Goal: Check status

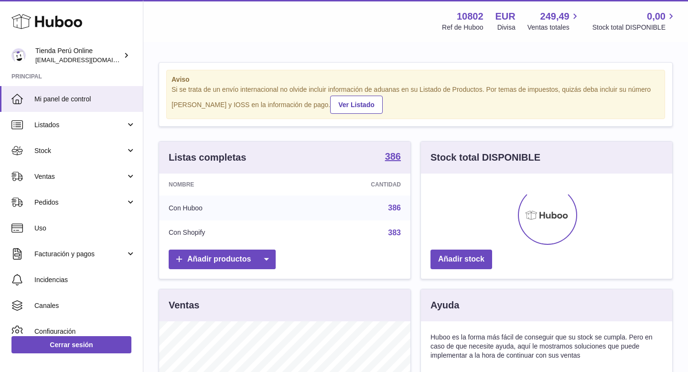
scroll to position [149, 251]
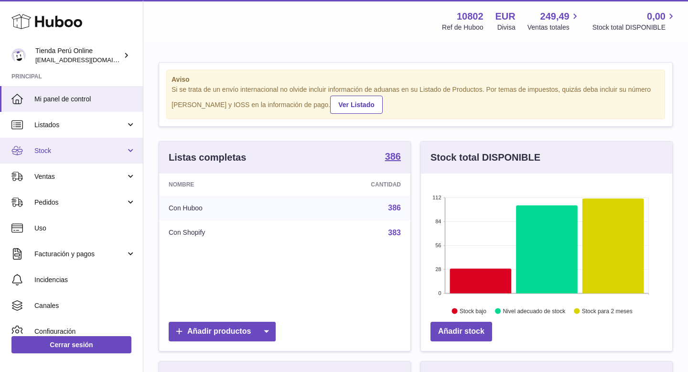
click at [46, 160] on link "Stock" at bounding box center [71, 151] width 143 height 26
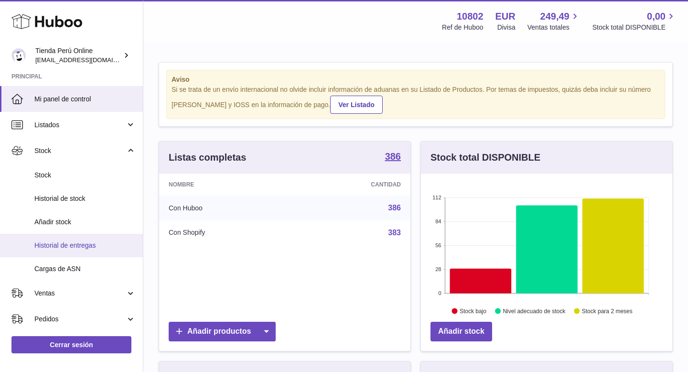
click at [67, 250] on link "Historial de entregas" at bounding box center [71, 245] width 143 height 23
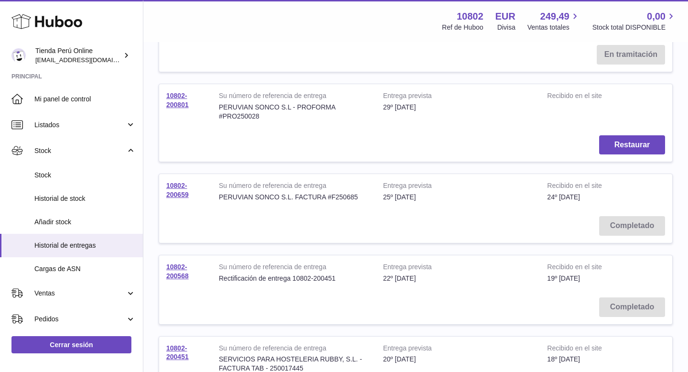
scroll to position [174, 0]
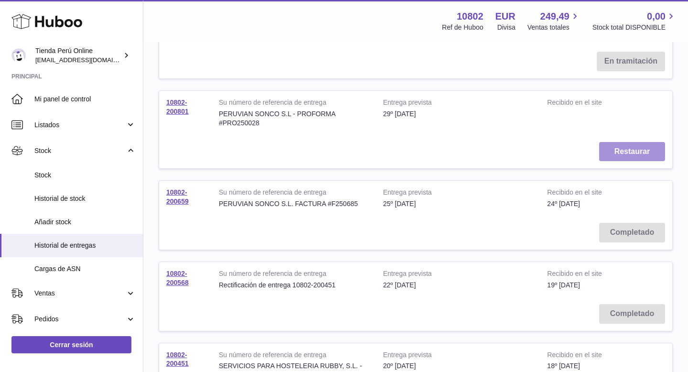
click at [625, 153] on button "Restaurar" at bounding box center [632, 152] width 66 height 20
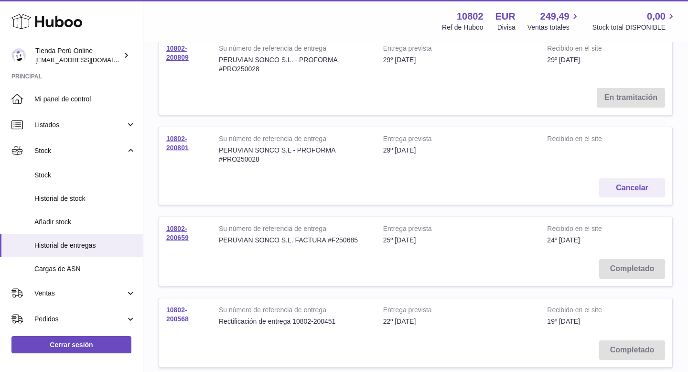
scroll to position [130, 0]
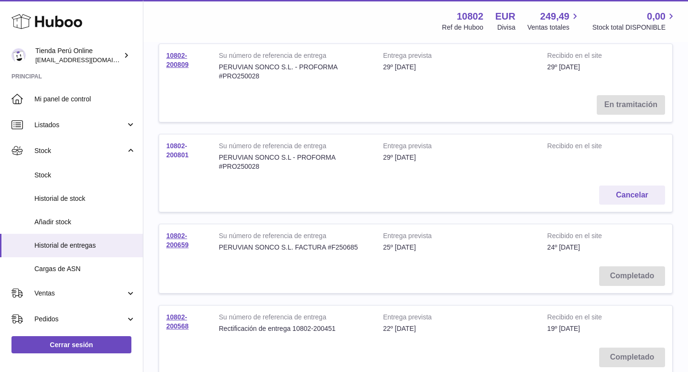
click at [177, 154] on link "10802-200801" at bounding box center [177, 150] width 22 height 17
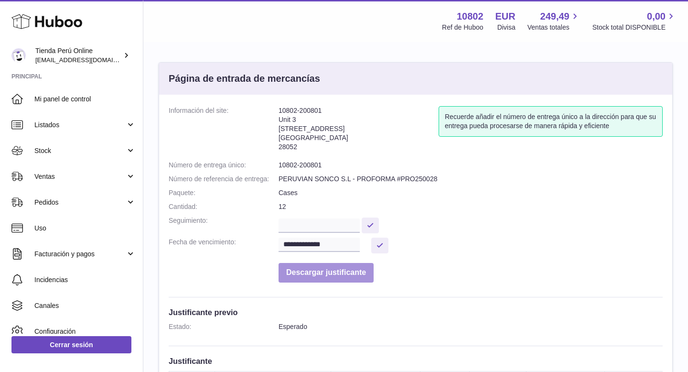
click at [355, 277] on button "Descargar justificante" at bounding box center [325, 273] width 95 height 20
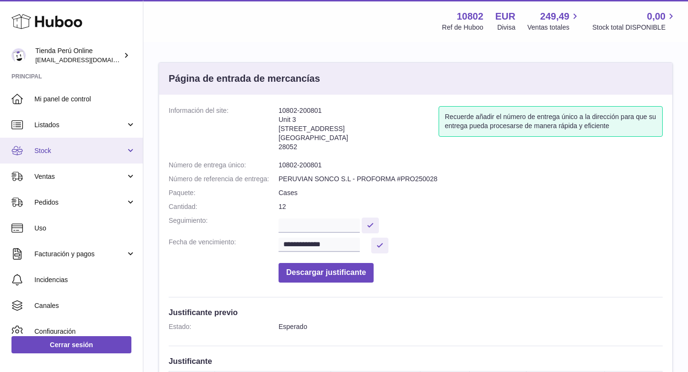
click at [71, 154] on span "Stock" at bounding box center [79, 150] width 91 height 9
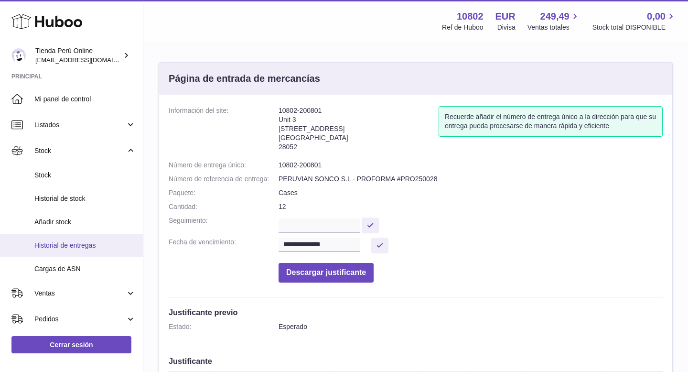
click at [85, 241] on span "Historial de entregas" at bounding box center [84, 245] width 101 height 9
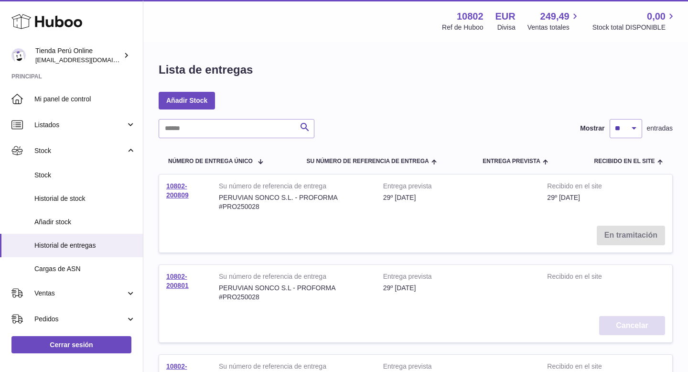
click at [625, 327] on button "Cancelar" at bounding box center [632, 326] width 66 height 20
